Goal: Check status: Check status

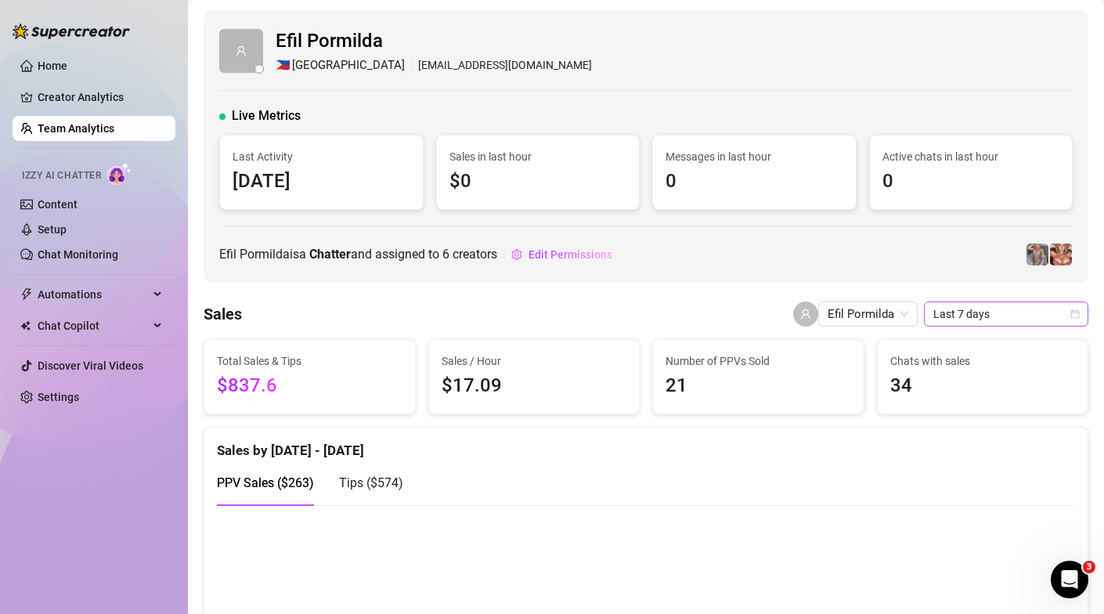
click at [1073, 311] on icon "calendar" at bounding box center [1075, 314] width 9 height 9
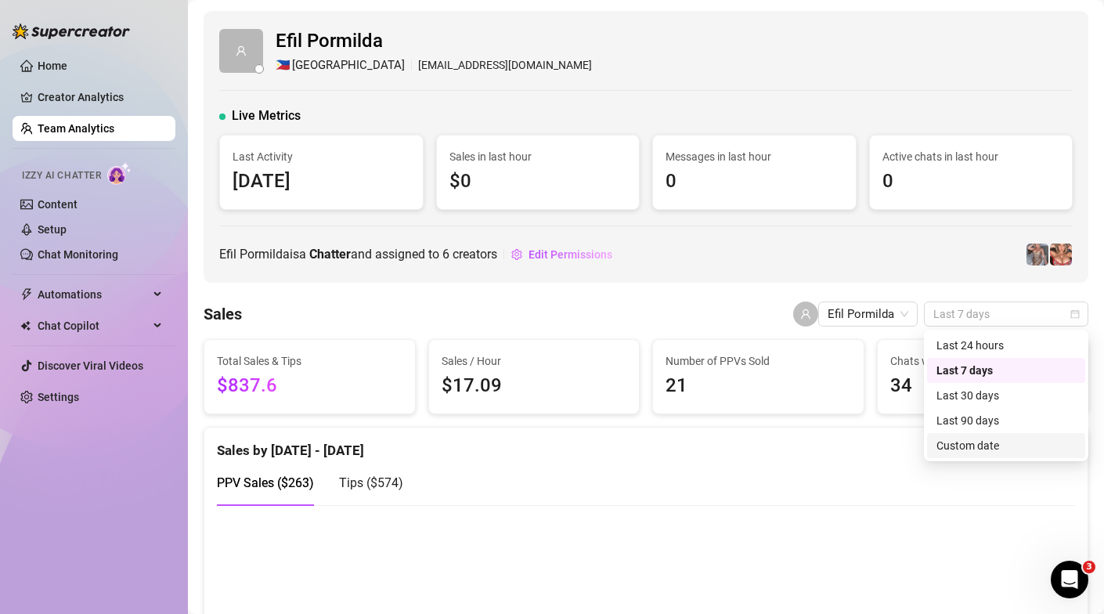
click at [950, 447] on div "Custom date" at bounding box center [1005, 445] width 139 height 17
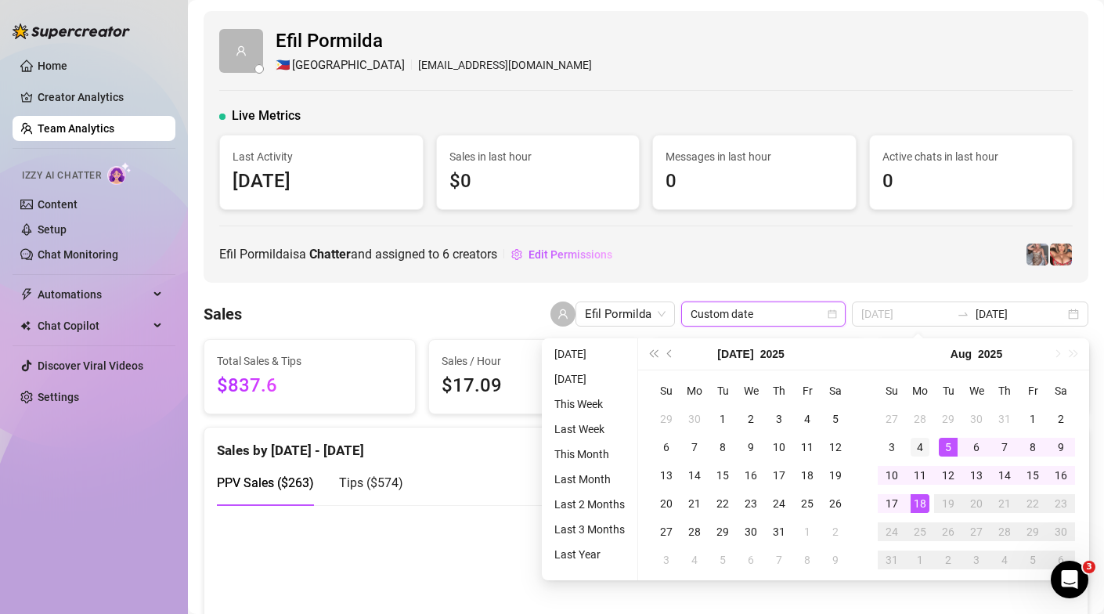
type input "[DATE]"
click at [915, 443] on div "4" at bounding box center [919, 446] width 19 height 19
type input "[DATE]"
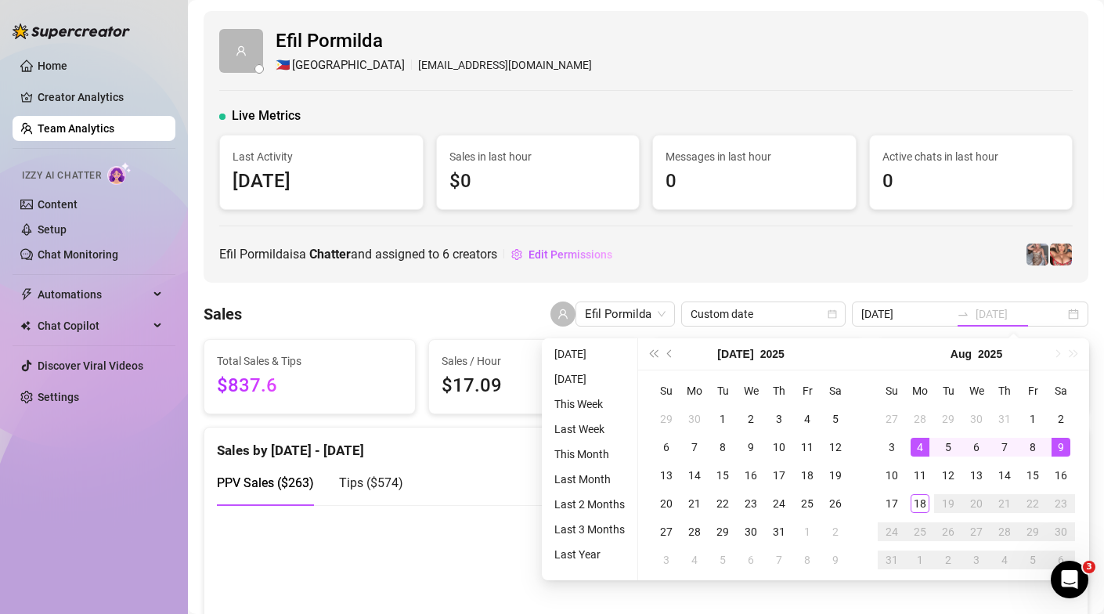
click at [1066, 445] on div "9" at bounding box center [1060, 446] width 19 height 19
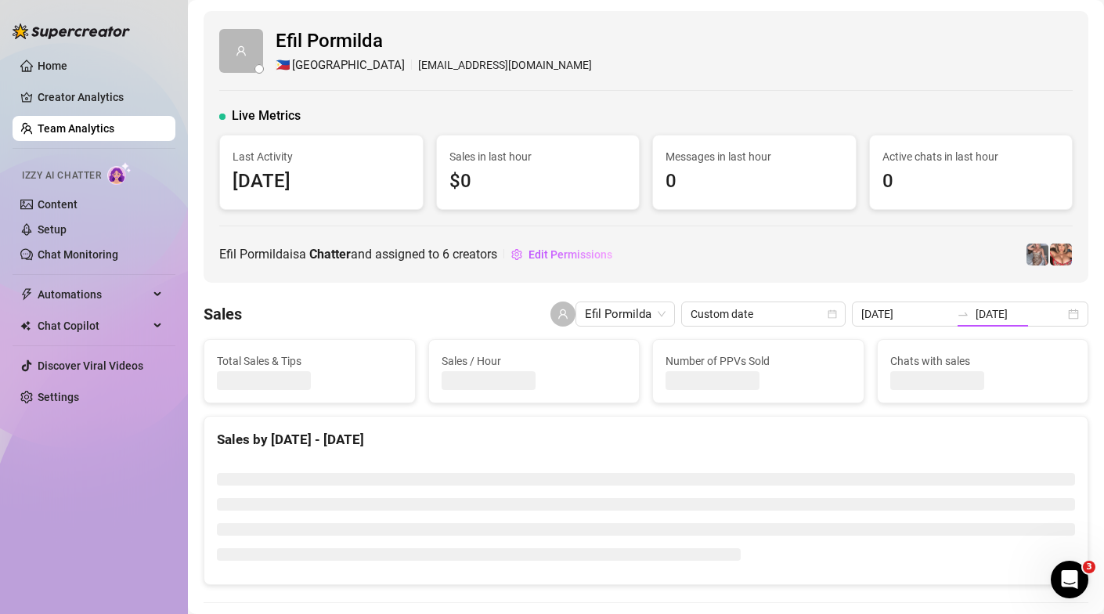
type input "[DATE]"
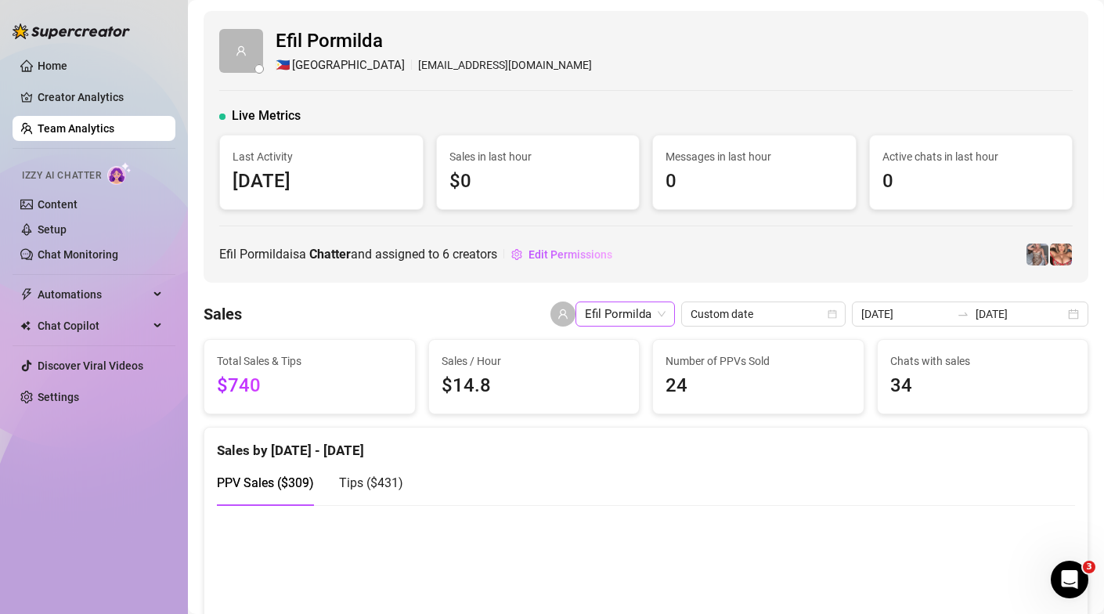
click at [665, 311] on span "Efil Pormilda" at bounding box center [625, 313] width 81 height 23
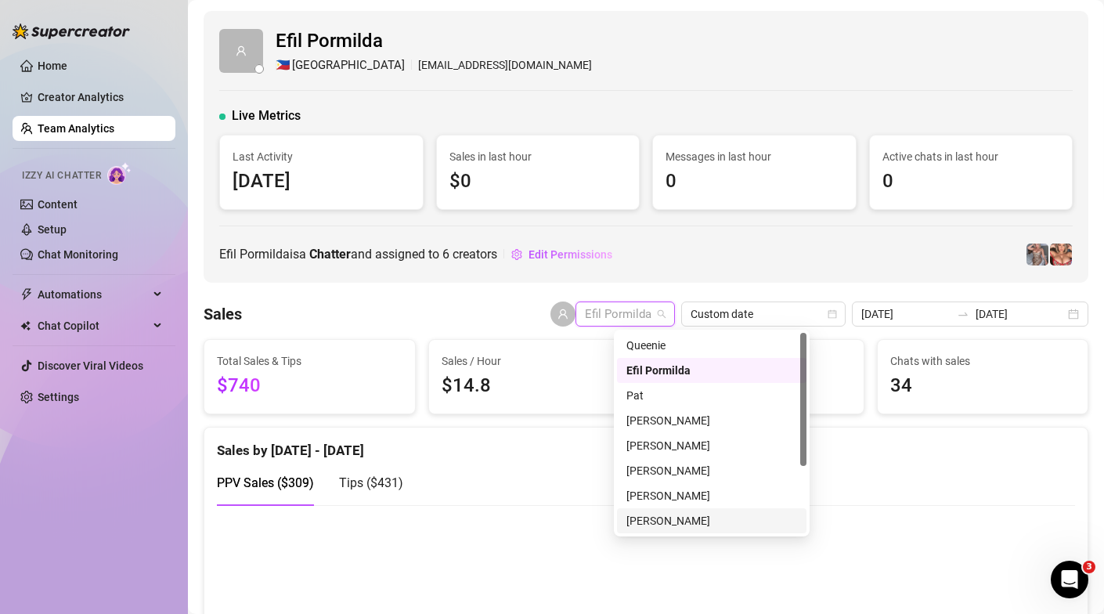
click at [654, 521] on div "[PERSON_NAME]" at bounding box center [711, 520] width 171 height 17
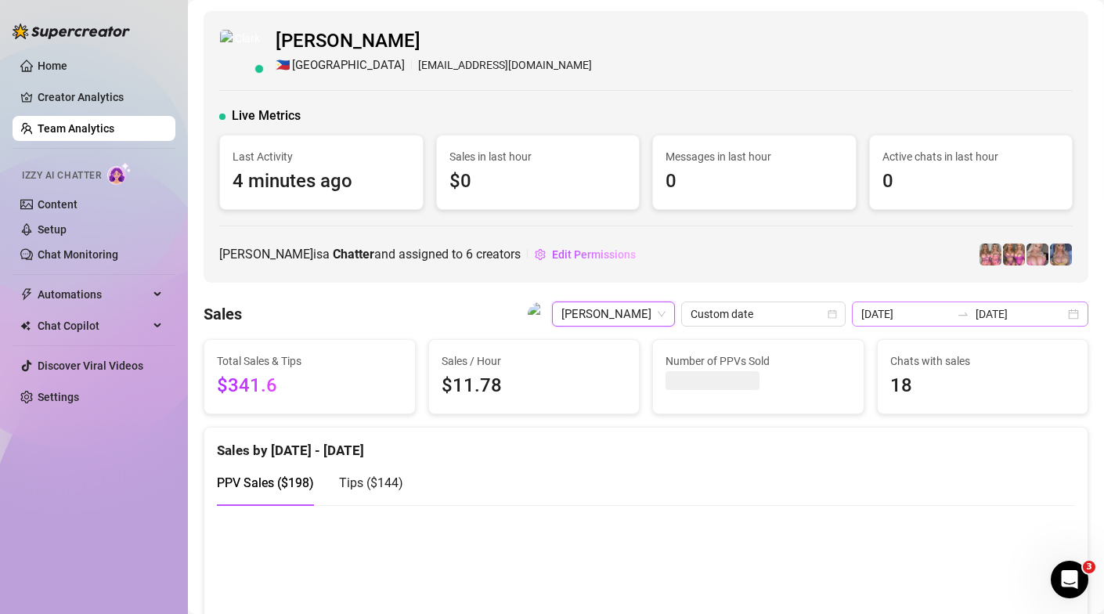
click at [1075, 311] on div "[DATE] [DATE]" at bounding box center [969, 313] width 236 height 25
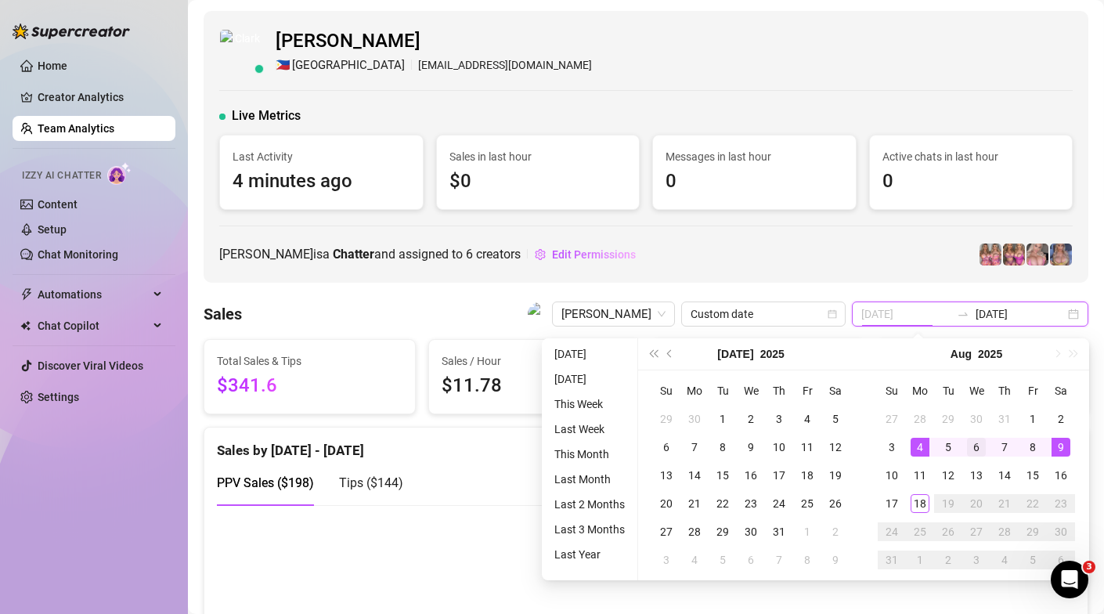
type input "[DATE]"
click at [974, 445] on div "6" at bounding box center [976, 446] width 19 height 19
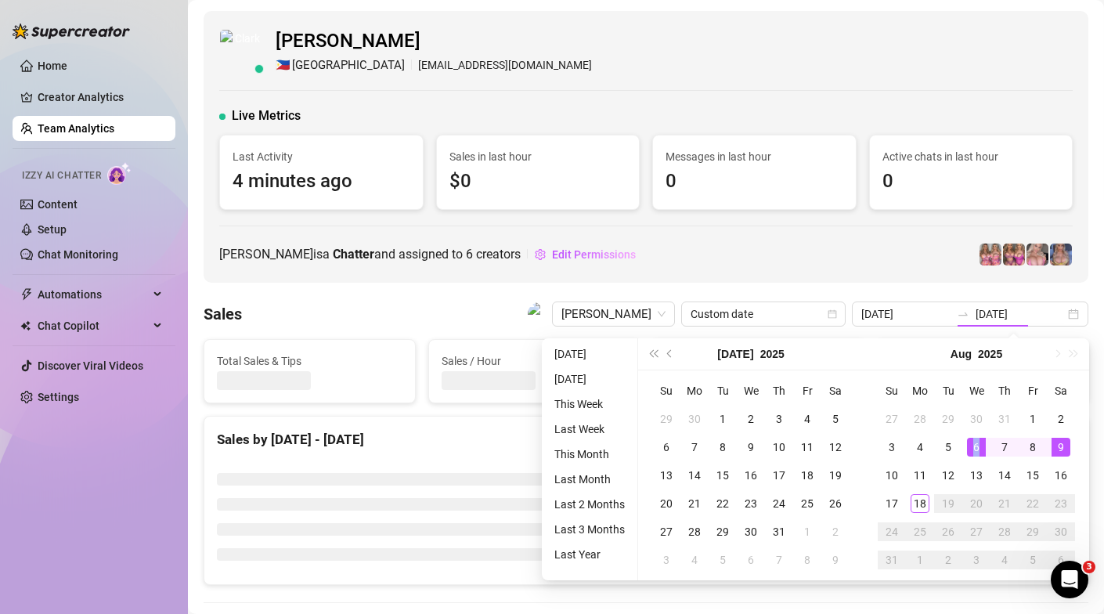
type input "[DATE]"
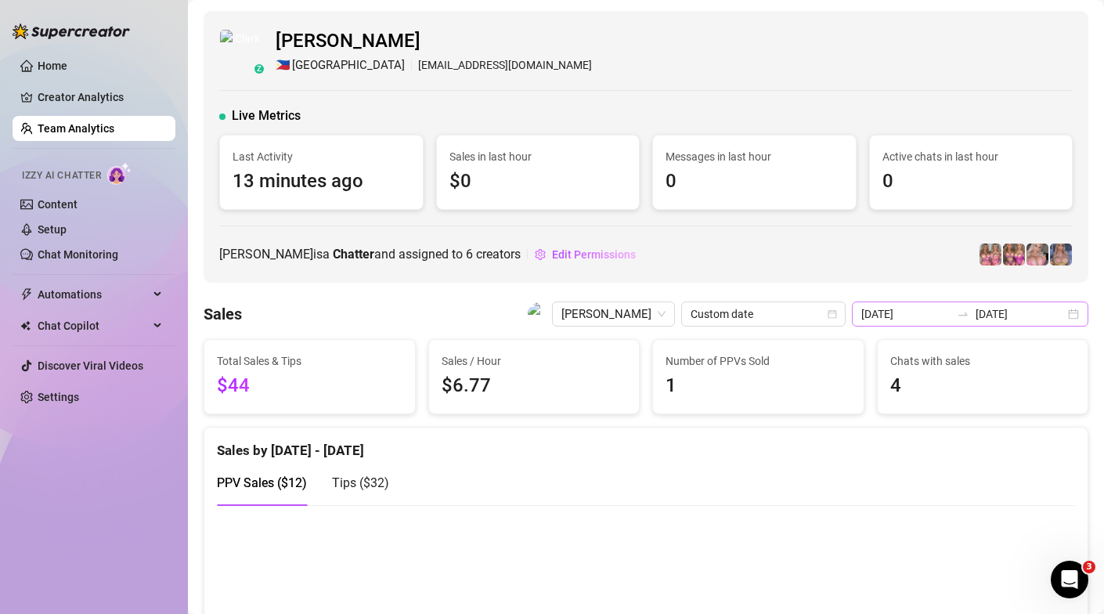
click at [1076, 314] on div "[DATE] [DATE]" at bounding box center [969, 313] width 236 height 25
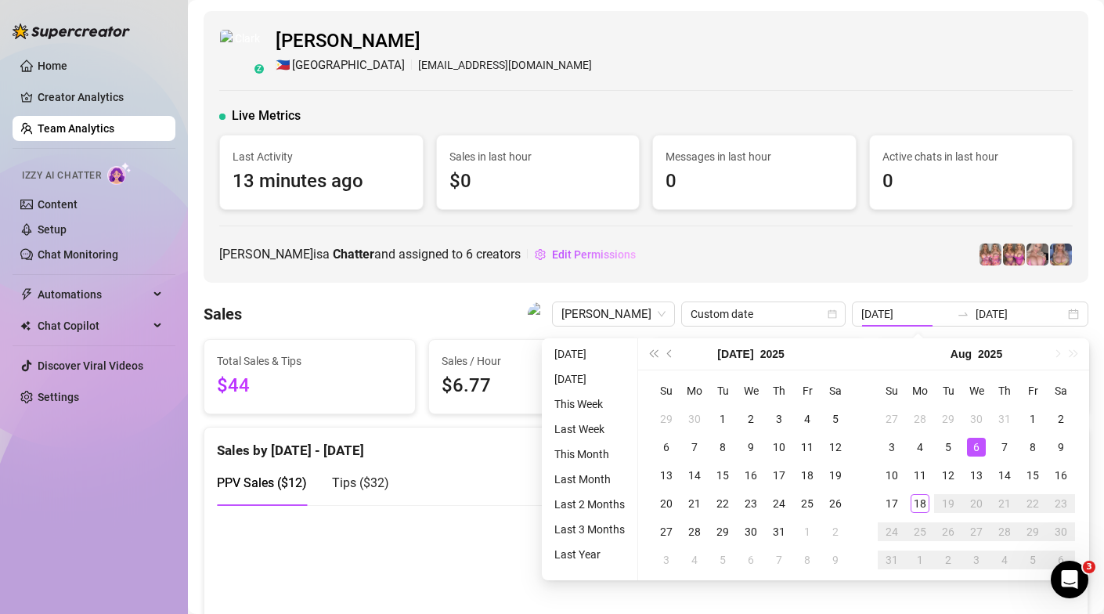
click at [858, 273] on div "z [PERSON_NAME] 🇵🇭 Manila [EMAIL_ADDRESS][DOMAIN_NAME] Live Metrics Last Activi…" at bounding box center [645, 147] width 884 height 272
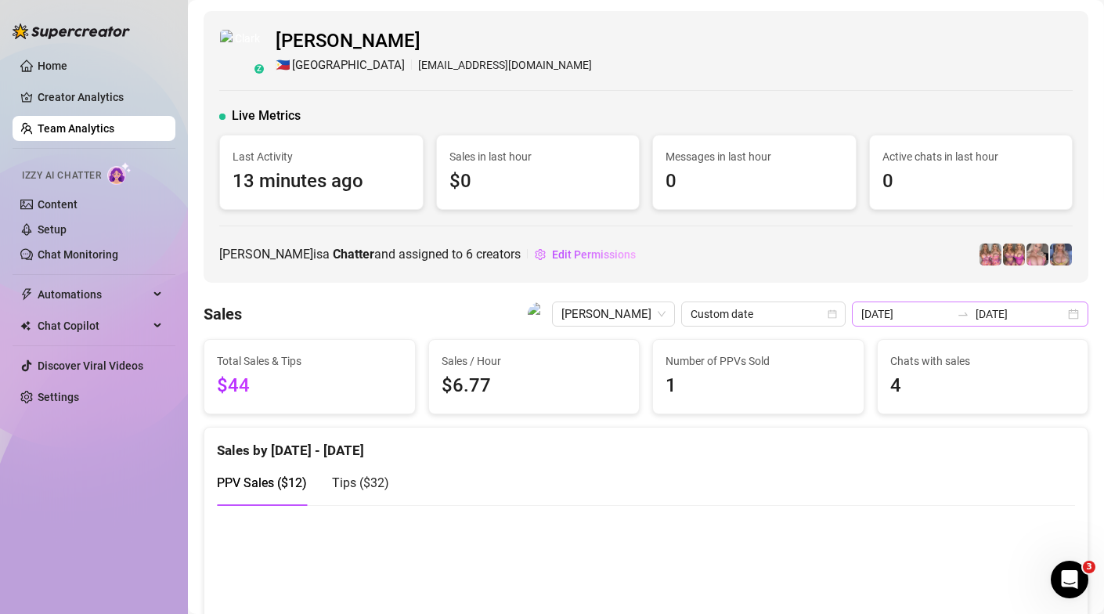
click at [1071, 311] on div "[DATE] [DATE]" at bounding box center [969, 313] width 236 height 25
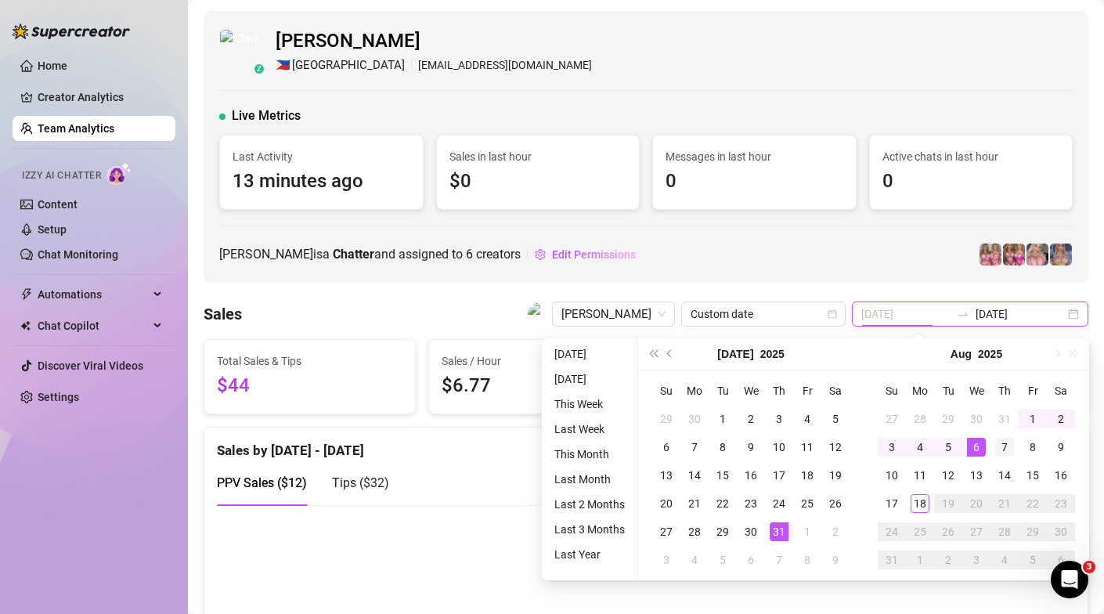
type input "[DATE]"
click at [1006, 441] on div "7" at bounding box center [1004, 446] width 19 height 19
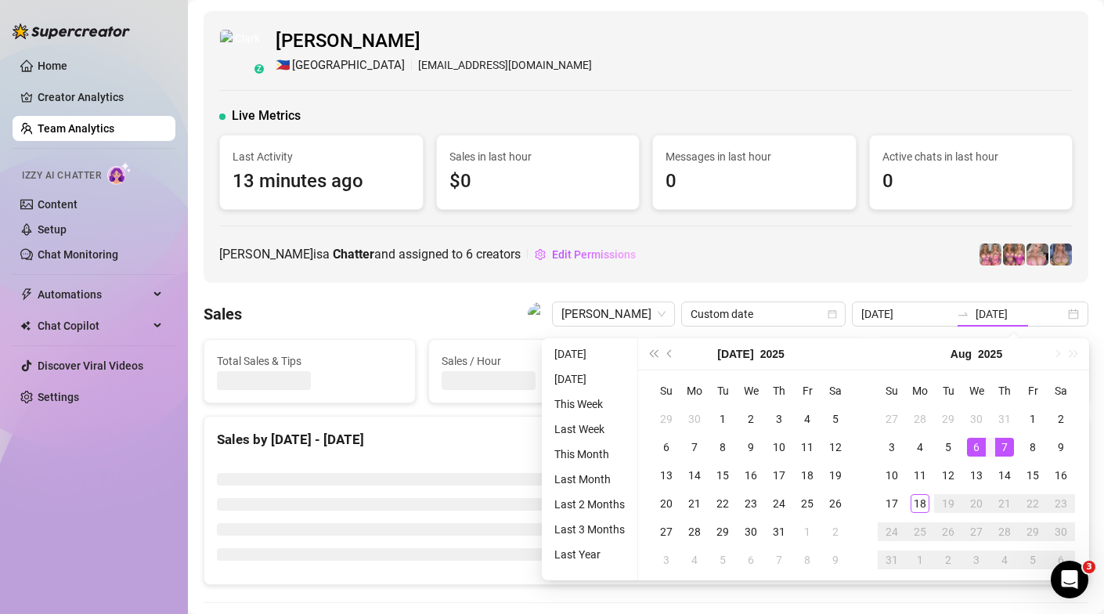
type input "[DATE]"
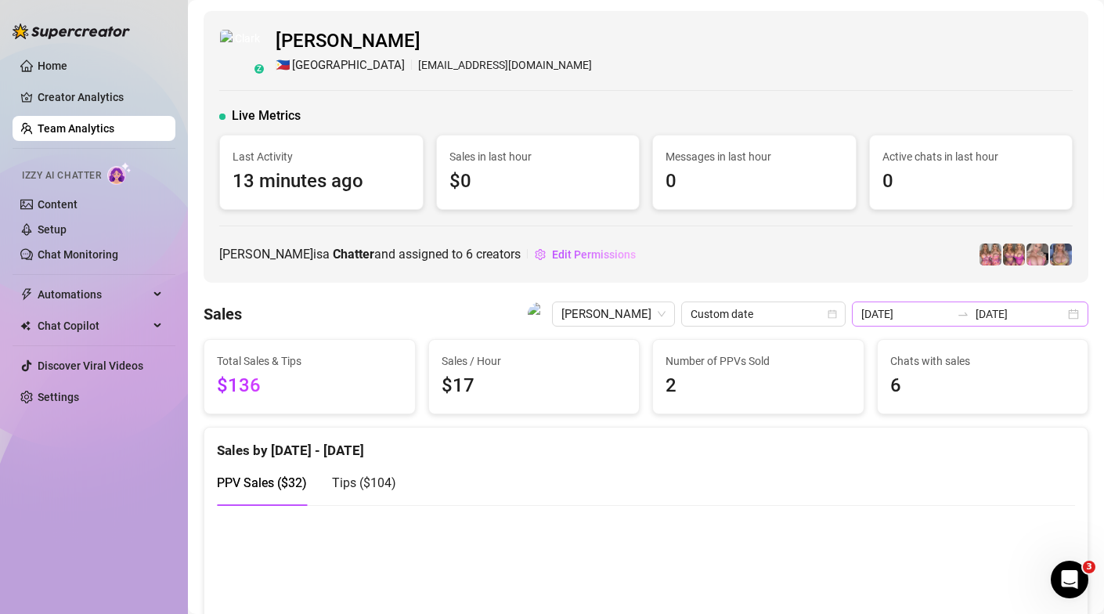
click at [1074, 320] on div "[DATE] [DATE]" at bounding box center [969, 313] width 236 height 25
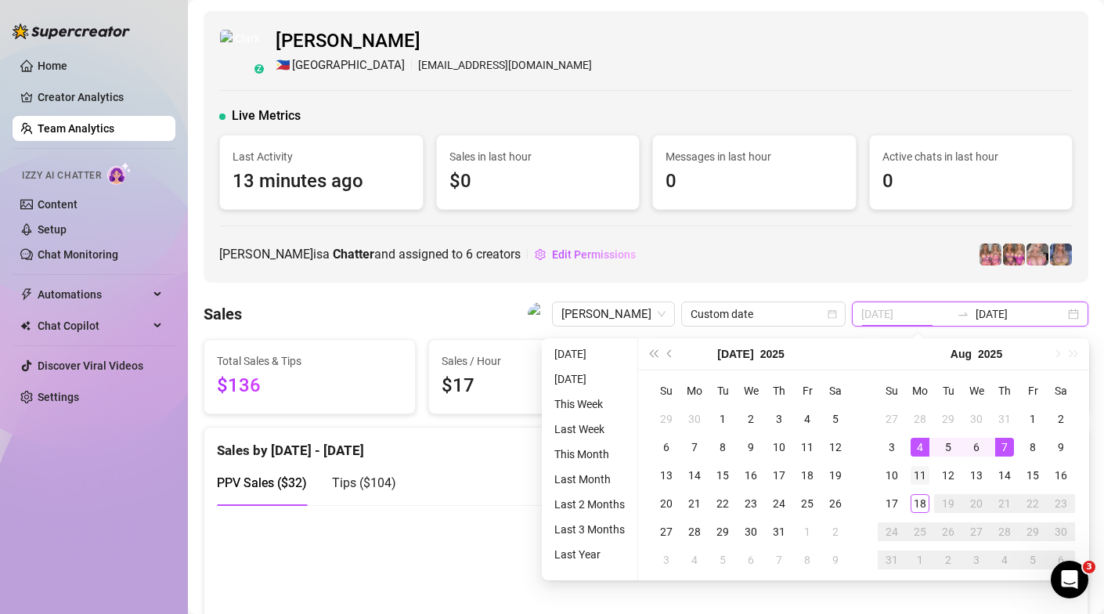
type input "[DATE]"
click at [916, 474] on div "11" at bounding box center [919, 475] width 19 height 19
type input "[DATE]"
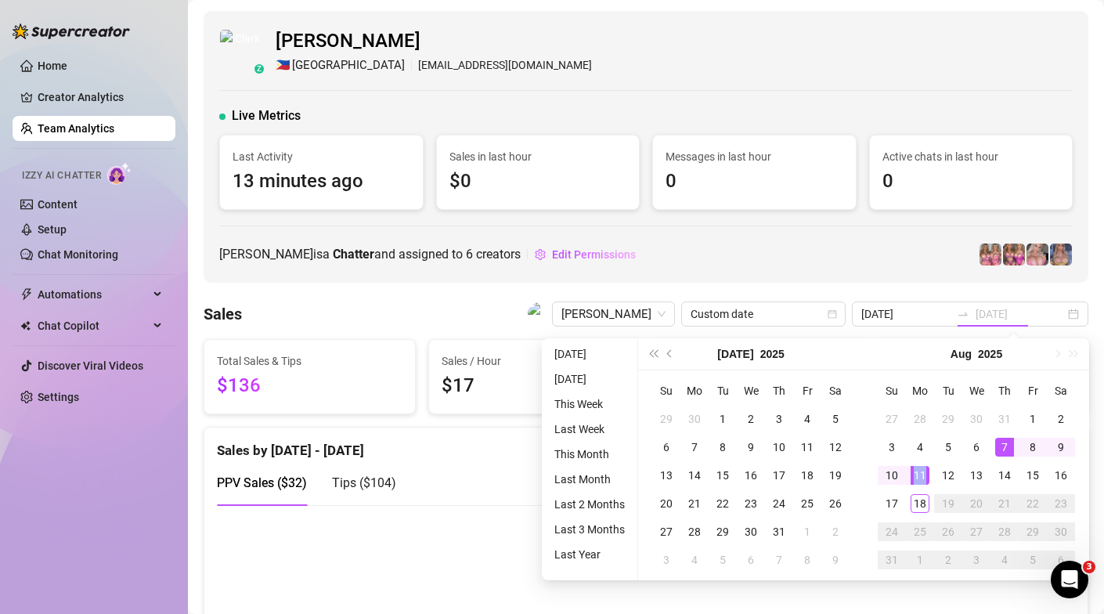
type input "[DATE]"
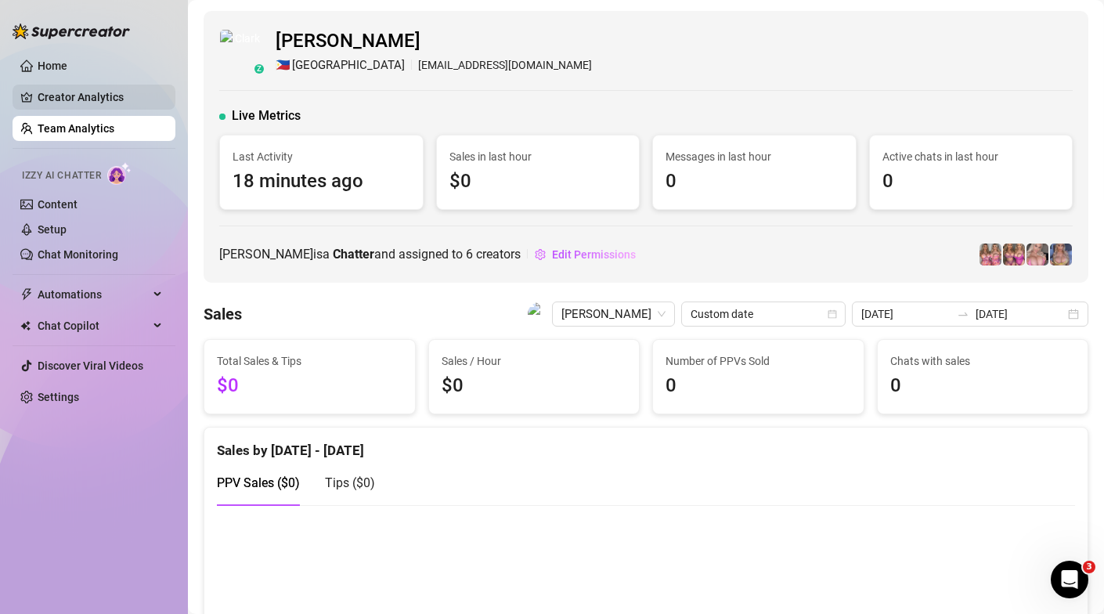
click at [66, 95] on link "Creator Analytics" at bounding box center [100, 97] width 125 height 25
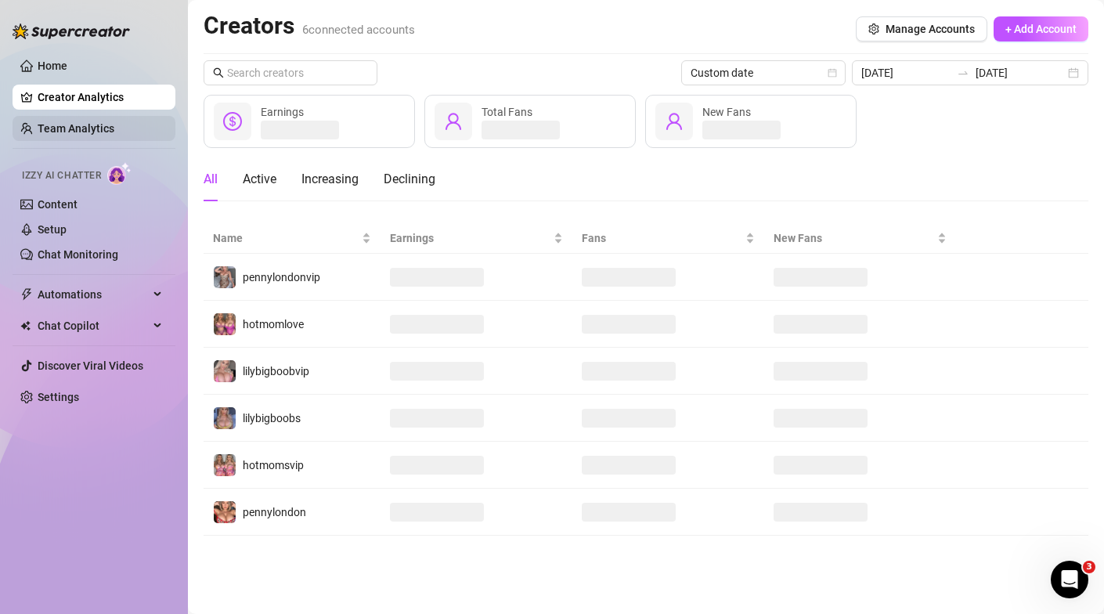
click at [99, 126] on link "Team Analytics" at bounding box center [76, 128] width 77 height 13
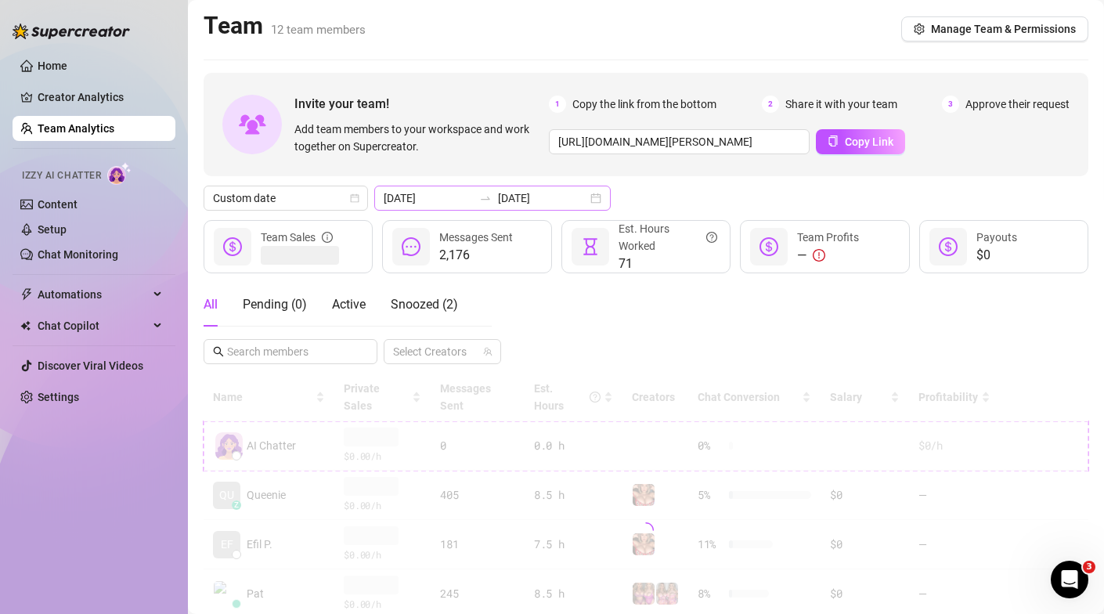
click at [561, 194] on div "[DATE] [DATE]" at bounding box center [492, 197] width 236 height 25
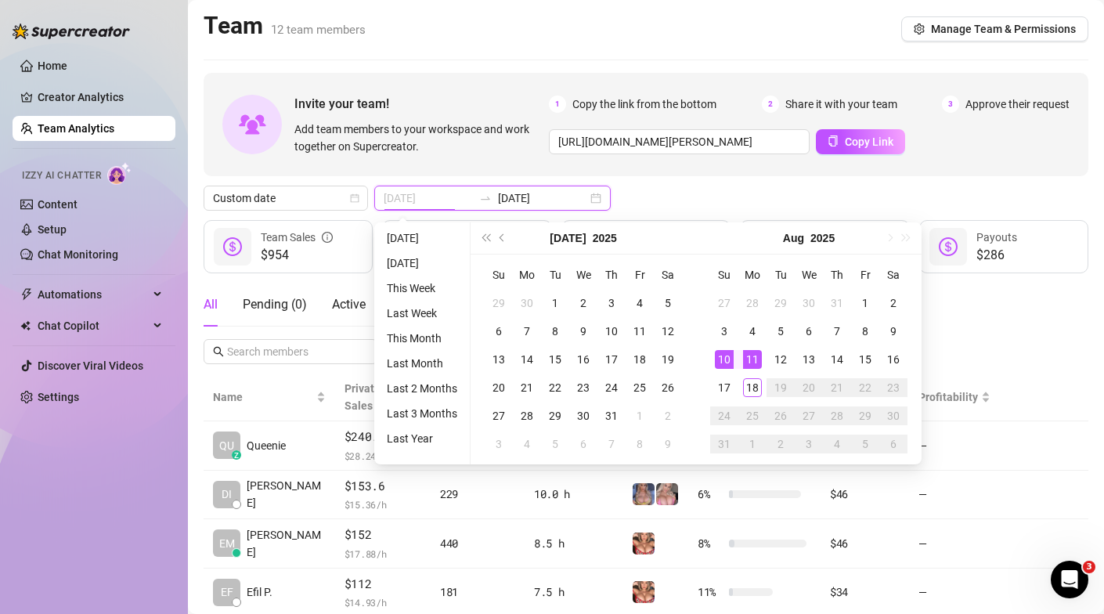
type input "[DATE]"
click at [754, 352] on div "11" at bounding box center [752, 359] width 19 height 19
type input "[DATE]"
click at [728, 383] on div "17" at bounding box center [724, 387] width 19 height 19
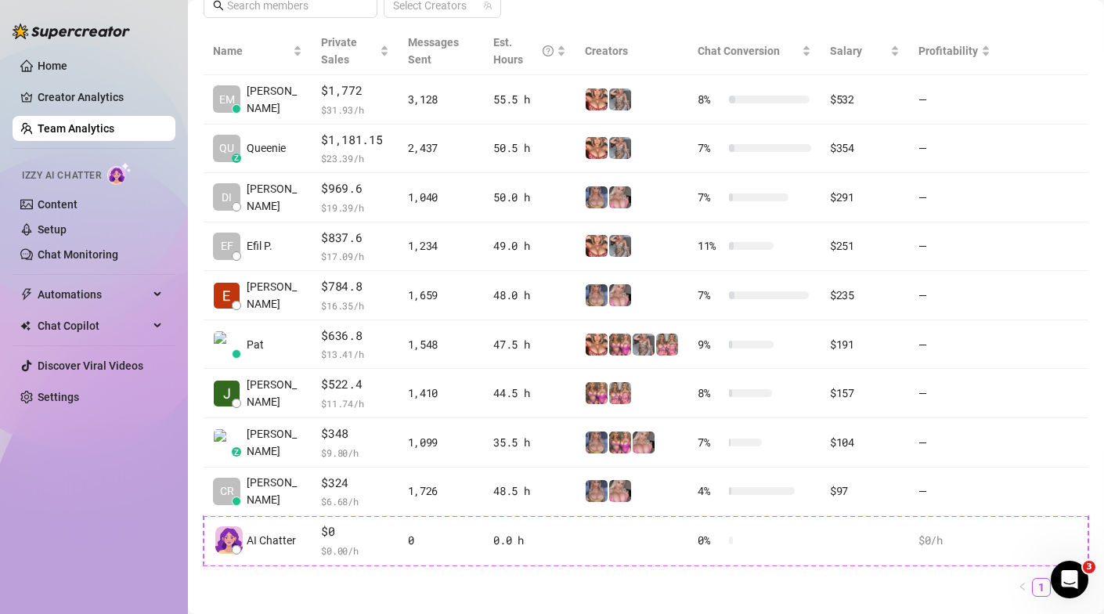
scroll to position [347, 0]
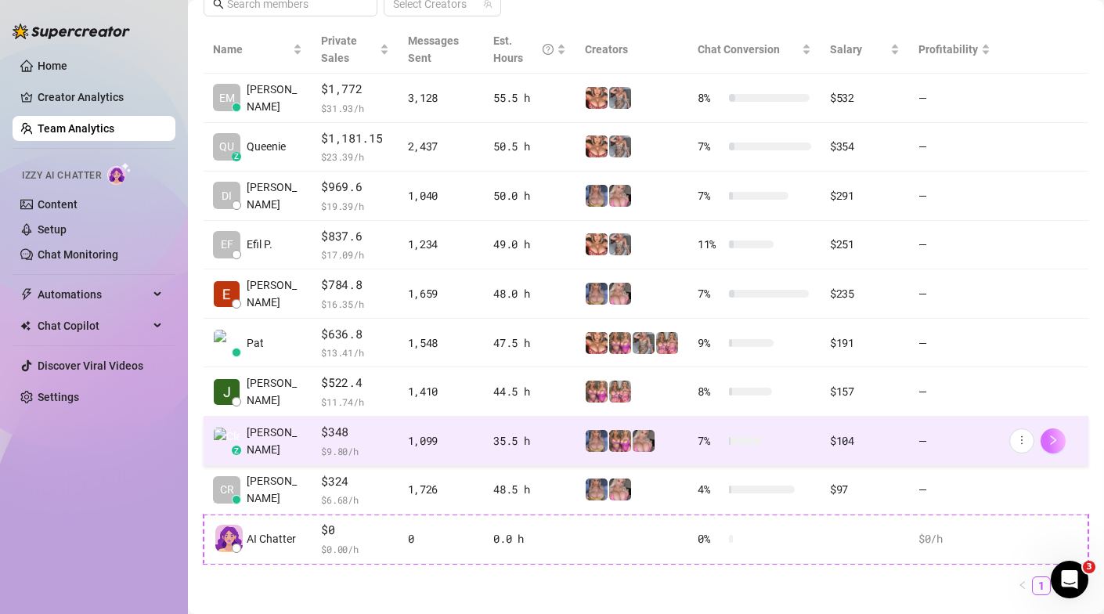
click at [1053, 437] on icon "right" at bounding box center [1052, 440] width 5 height 9
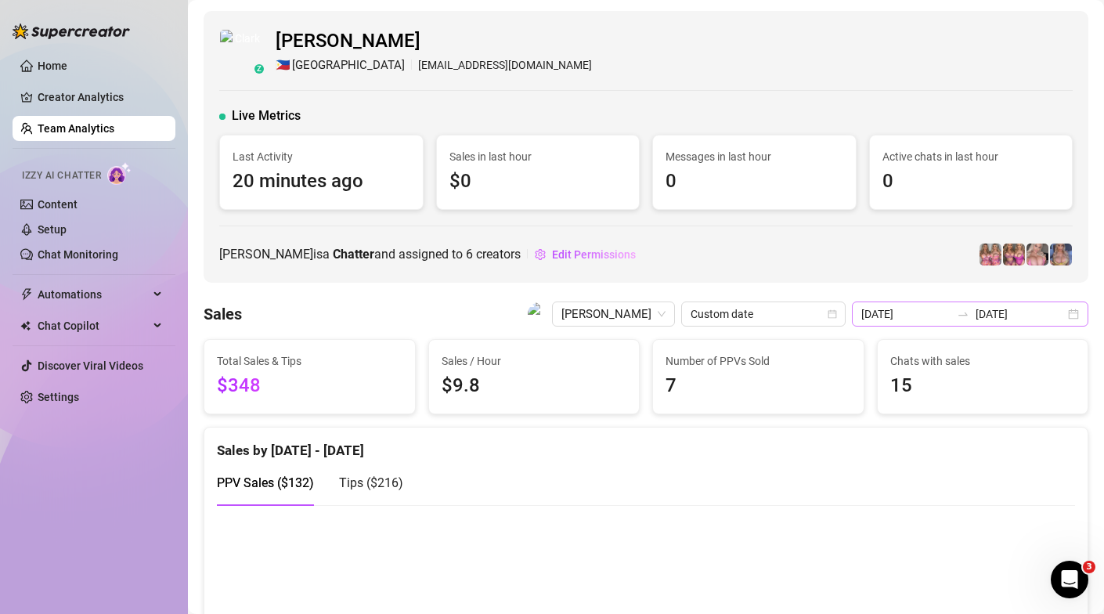
click at [1072, 318] on div "[DATE] [DATE]" at bounding box center [969, 313] width 236 height 25
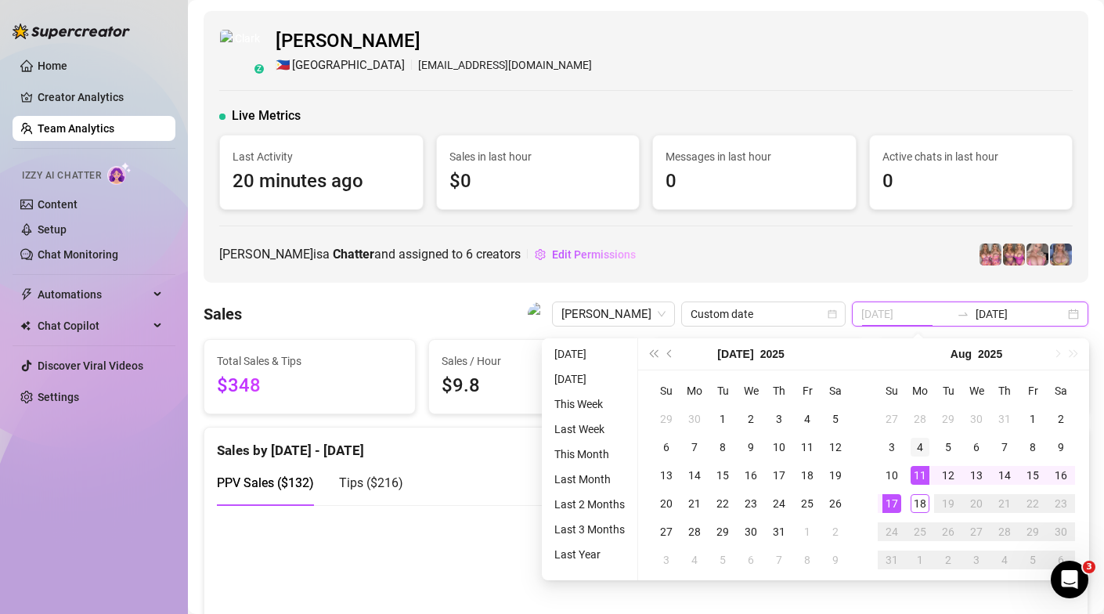
type input "[DATE]"
click at [916, 450] on div "4" at bounding box center [919, 446] width 19 height 19
type input "[DATE]"
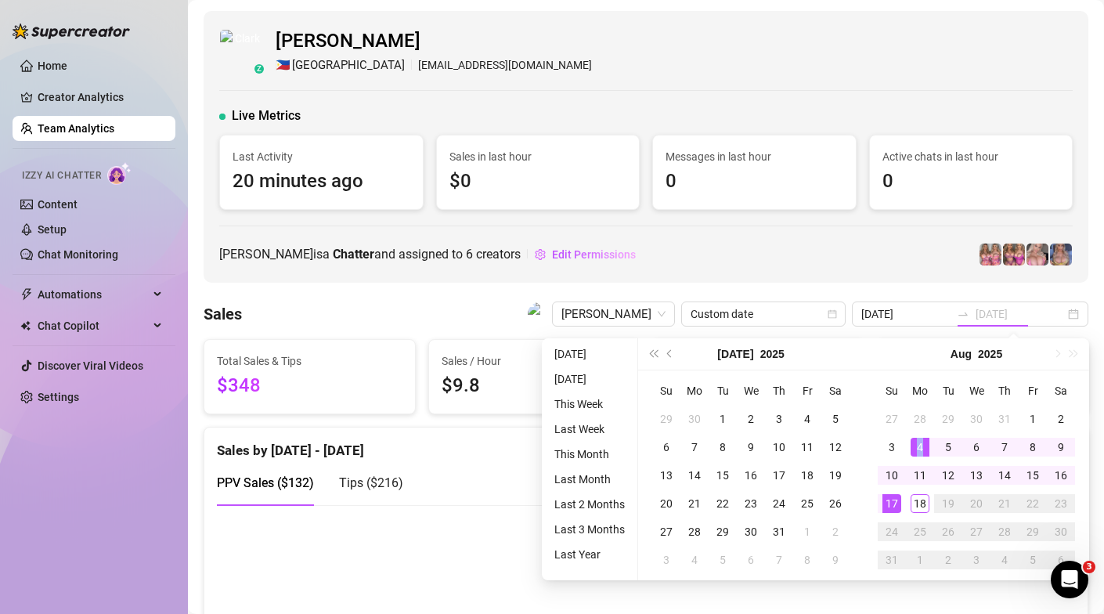
type input "[DATE]"
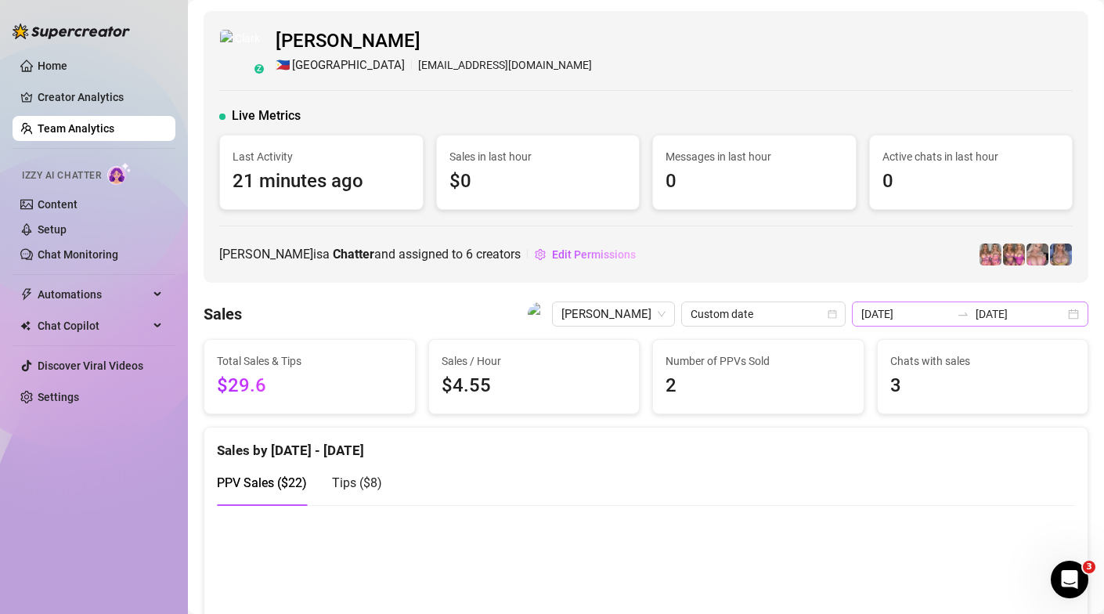
click at [1071, 312] on div "[DATE] [DATE]" at bounding box center [969, 313] width 236 height 25
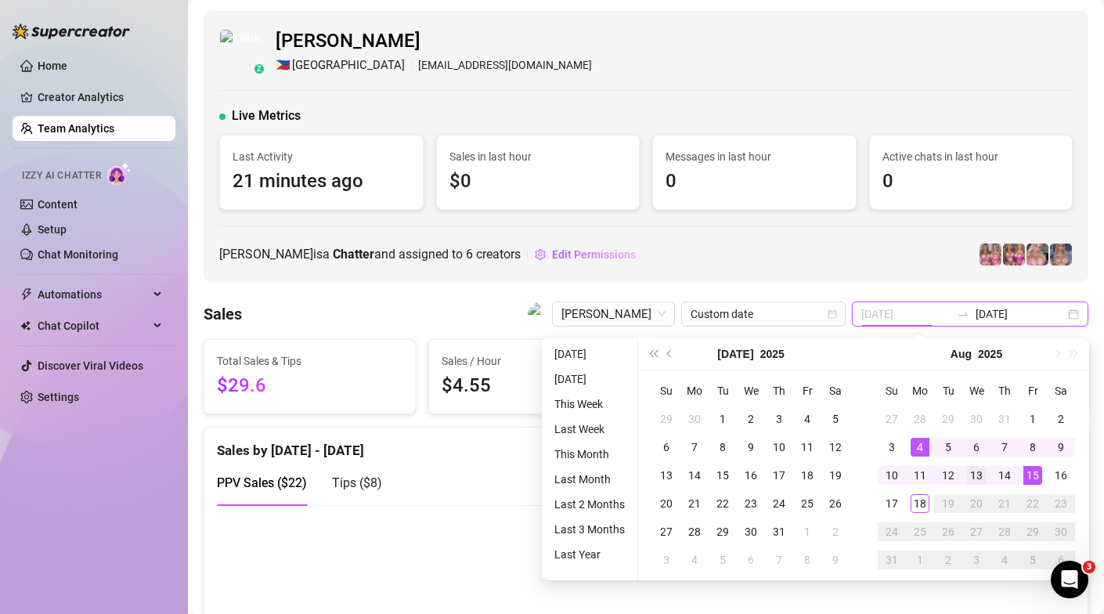
type input "[DATE]"
click at [974, 477] on div "13" at bounding box center [976, 475] width 19 height 19
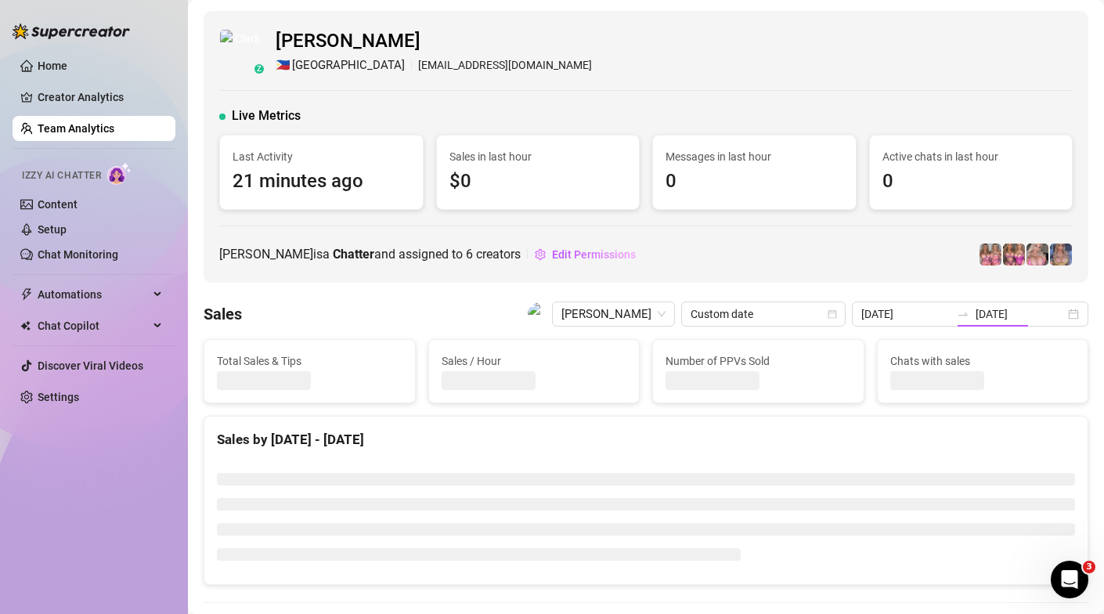
type input "[DATE]"
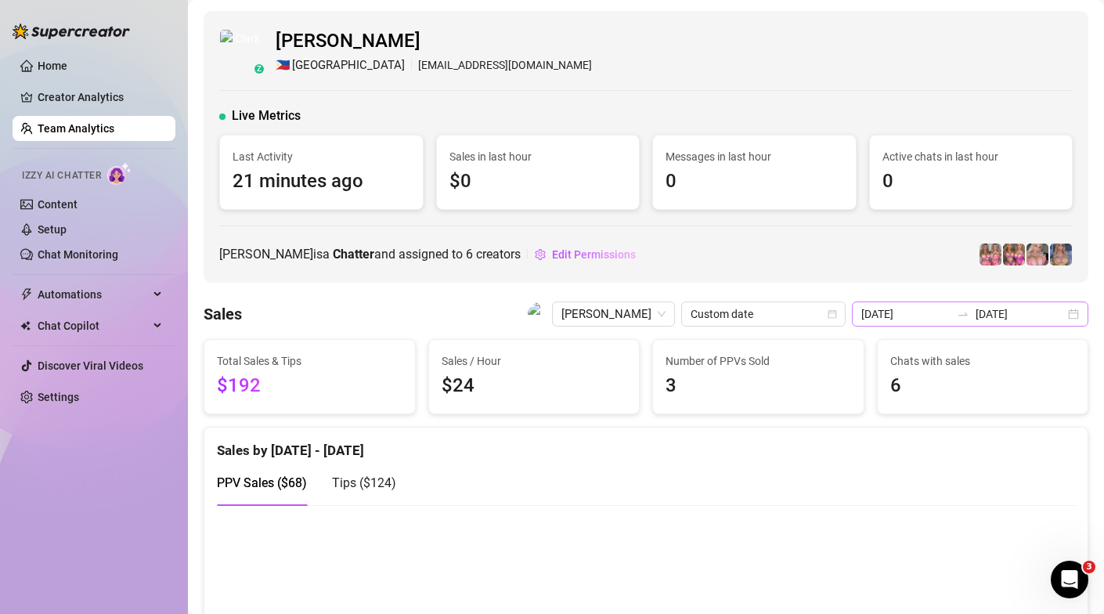
click at [1075, 318] on div "[DATE] [DATE]" at bounding box center [969, 313] width 236 height 25
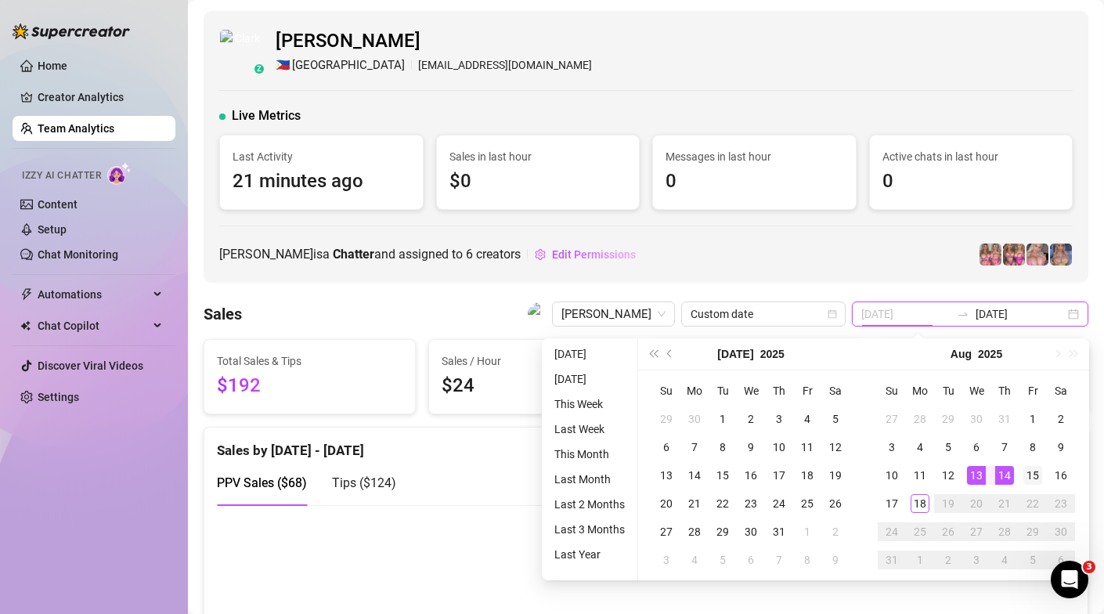
type input "[DATE]"
click at [1034, 471] on div "15" at bounding box center [1032, 475] width 19 height 19
type input "[DATE]"
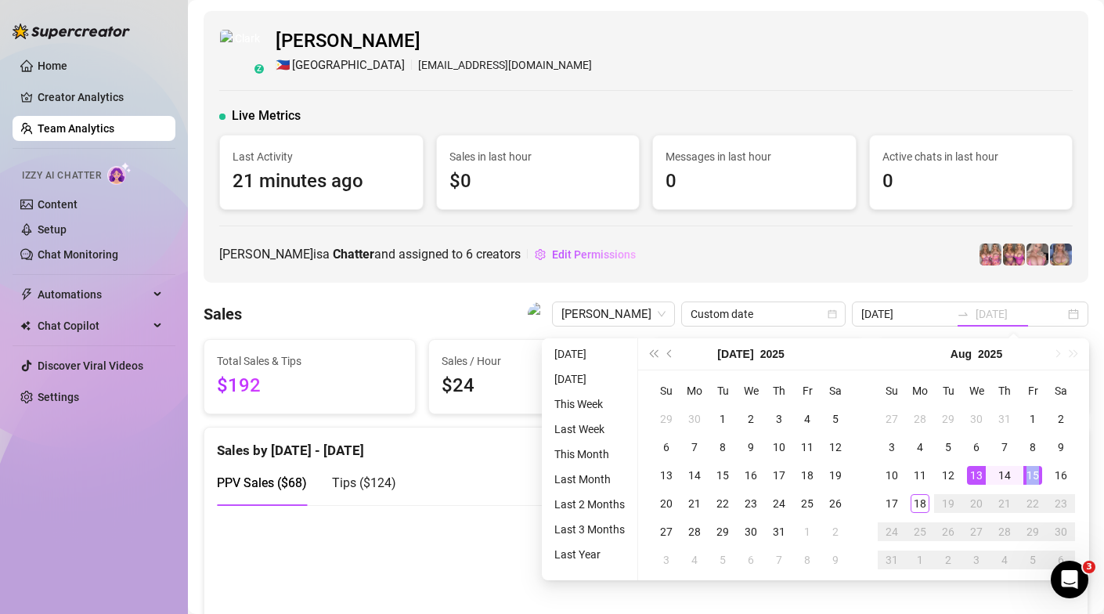
type input "[DATE]"
